Goal: Information Seeking & Learning: Check status

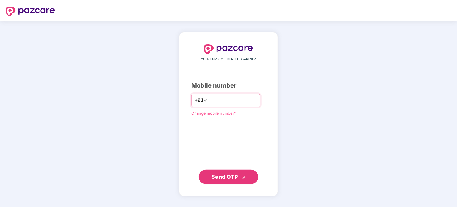
click at [232, 97] on input "number" at bounding box center [232, 101] width 49 height 10
type input "**********"
click at [230, 177] on span "Send OTP" at bounding box center [225, 177] width 27 height 6
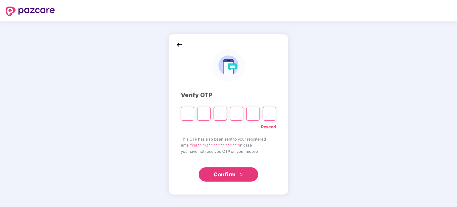
type input "*"
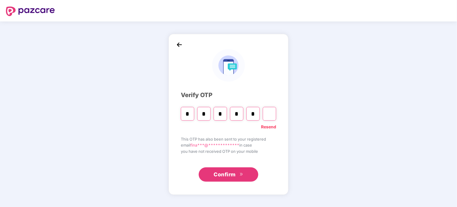
type input "*"
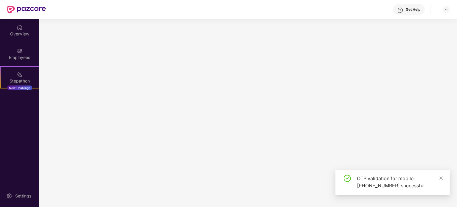
click at [229, 177] on main at bounding box center [248, 113] width 418 height 188
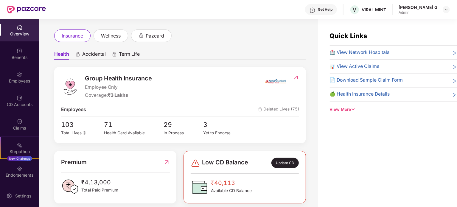
scroll to position [89, 0]
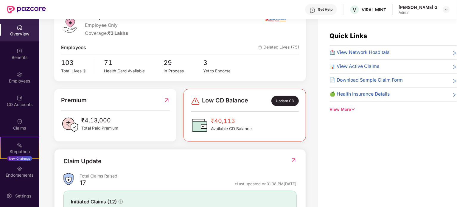
click at [17, 30] on img at bounding box center [20, 27] width 6 height 6
click at [18, 123] on img at bounding box center [20, 122] width 6 height 6
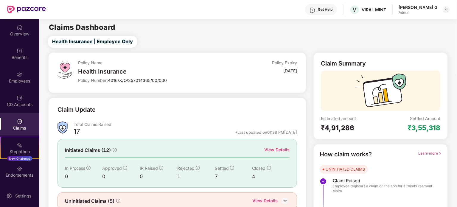
click at [277, 148] on div "View Details" at bounding box center [276, 150] width 25 height 7
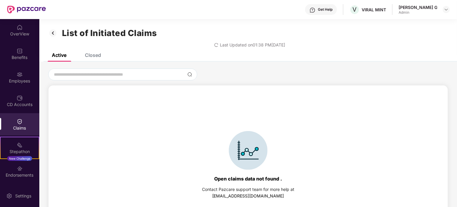
click at [95, 55] on div "Closed" at bounding box center [93, 55] width 16 height 6
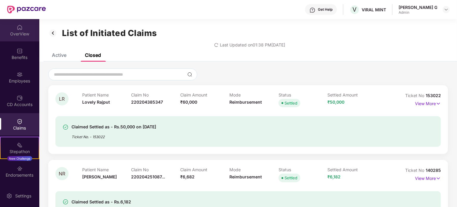
click at [16, 33] on div "OverView" at bounding box center [19, 34] width 39 height 6
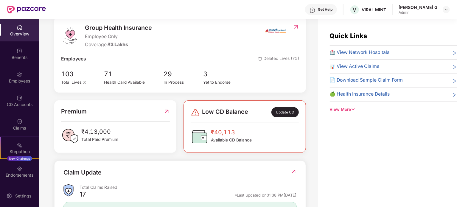
scroll to position [72, 0]
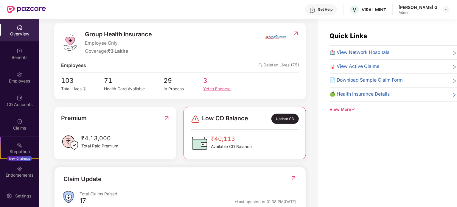
click at [214, 86] on div "Yet to Endorse" at bounding box center [224, 89] width 40 height 6
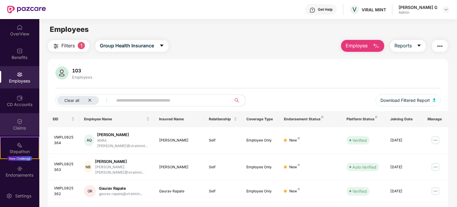
click at [21, 128] on div "Claims" at bounding box center [19, 128] width 39 height 6
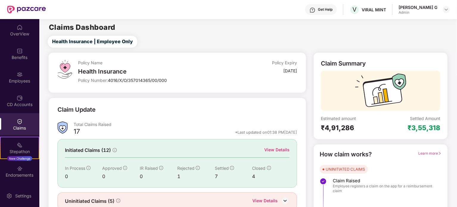
scroll to position [26, 0]
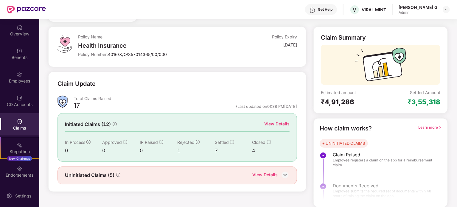
click at [267, 175] on div "View Details" at bounding box center [265, 176] width 25 height 8
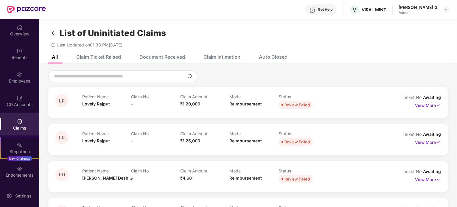
click at [103, 59] on div "Claim Ticket Raised" at bounding box center [98, 57] width 45 height 6
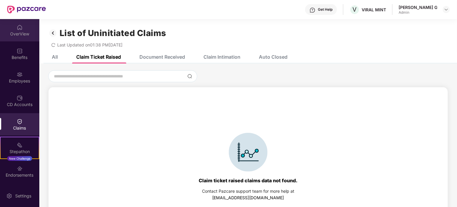
click at [18, 33] on div "OverView" at bounding box center [19, 34] width 39 height 6
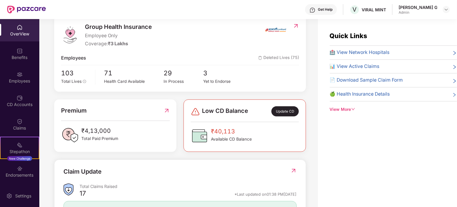
scroll to position [89, 0]
